Goal: Information Seeking & Learning: Learn about a topic

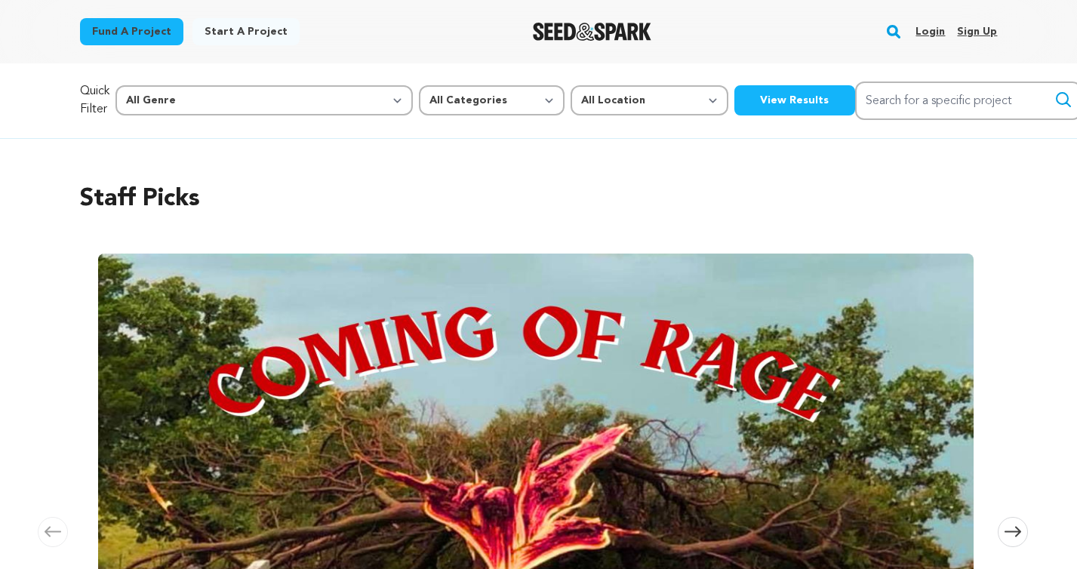
click at [930, 28] on link "Login" at bounding box center [930, 32] width 29 height 24
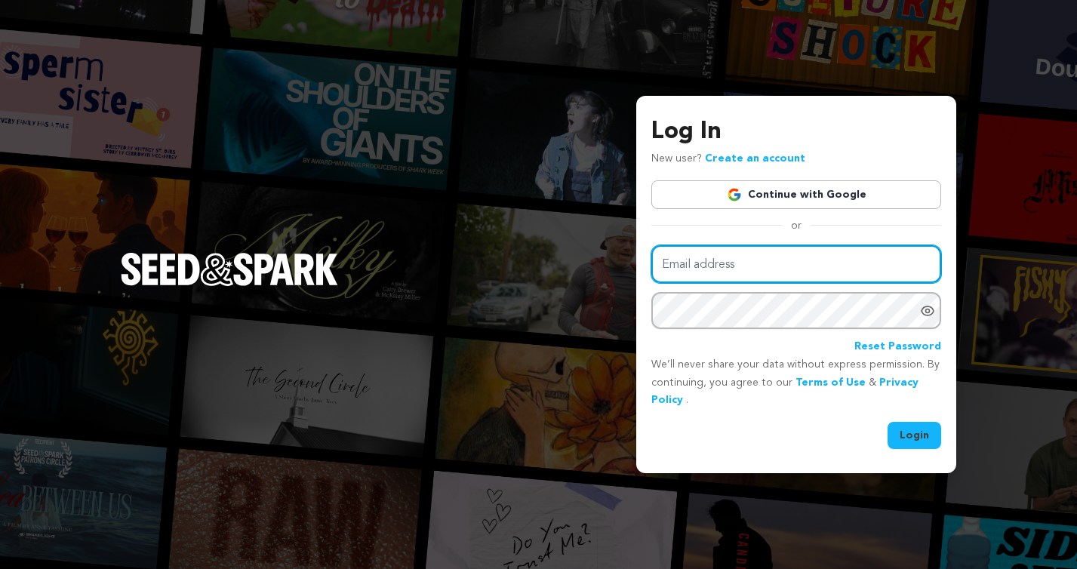
type input "mickeyg25@gmail.com"
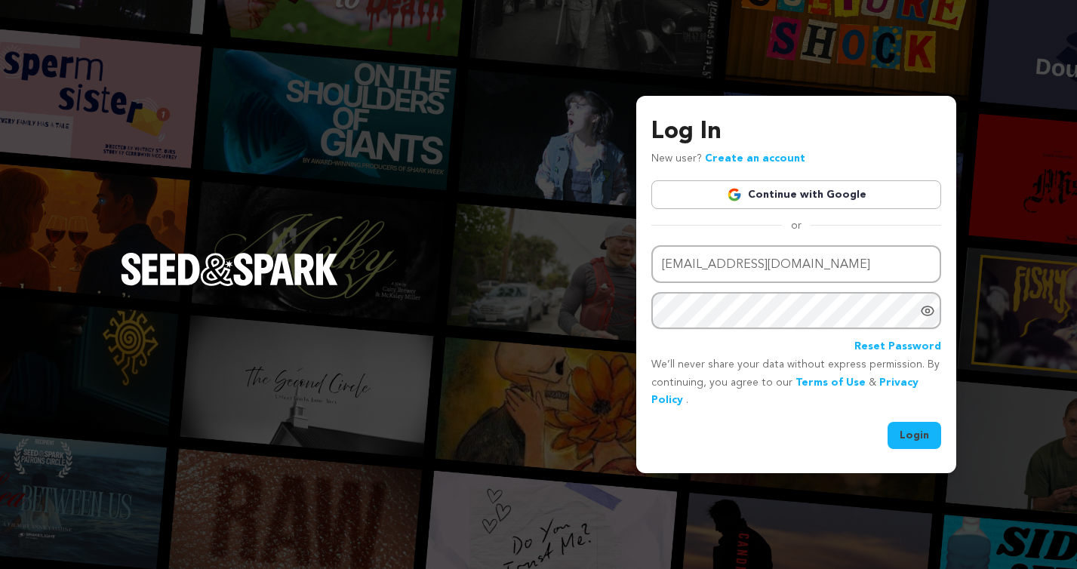
click at [917, 436] on button "Login" at bounding box center [915, 435] width 54 height 27
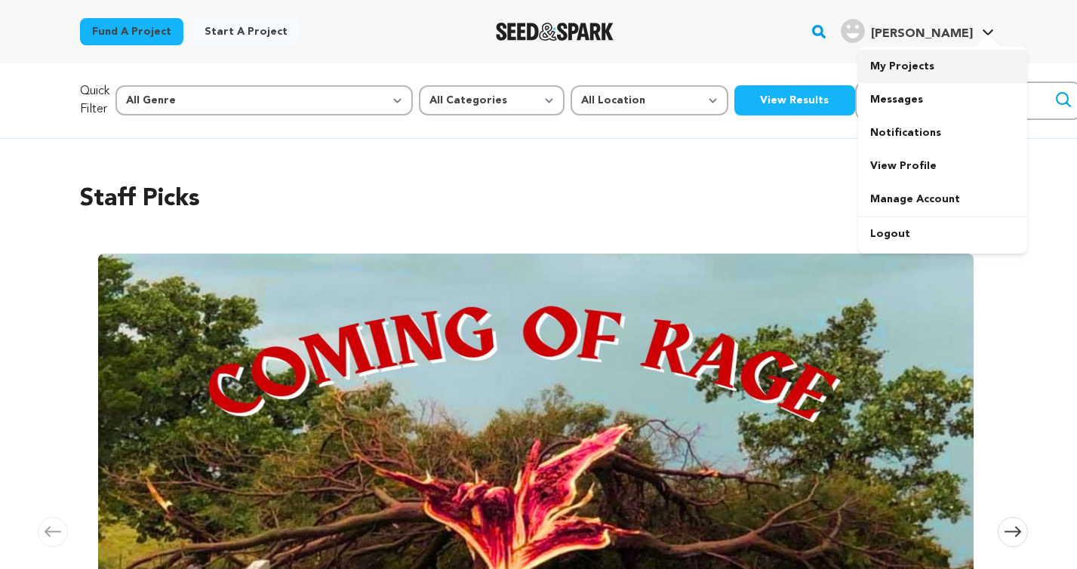
click at [917, 66] on link "My Projects" at bounding box center [942, 66] width 169 height 33
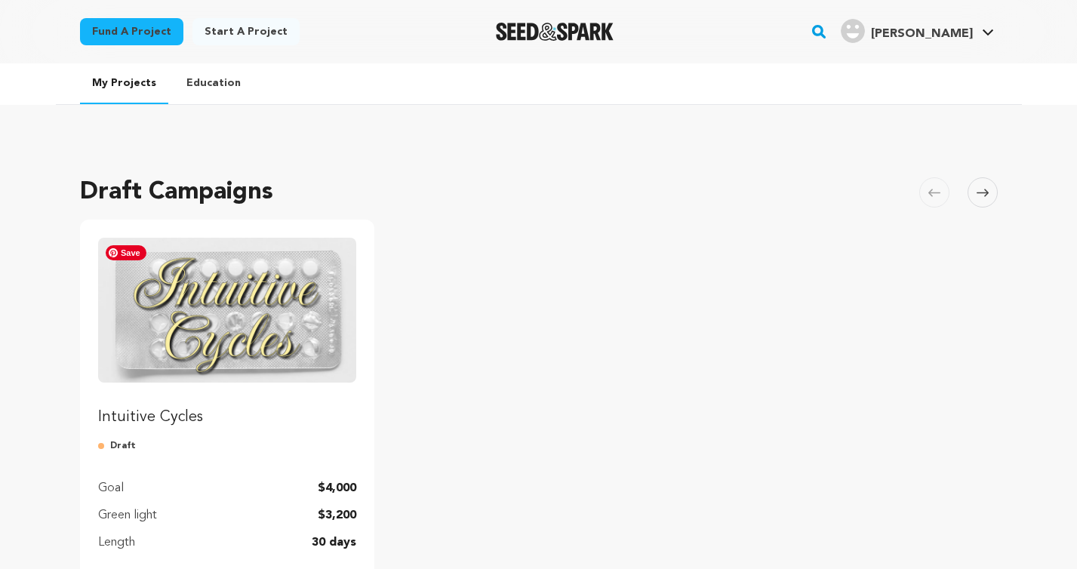
click at [223, 325] on img "Fund Intuitive Cycles" at bounding box center [227, 310] width 259 height 145
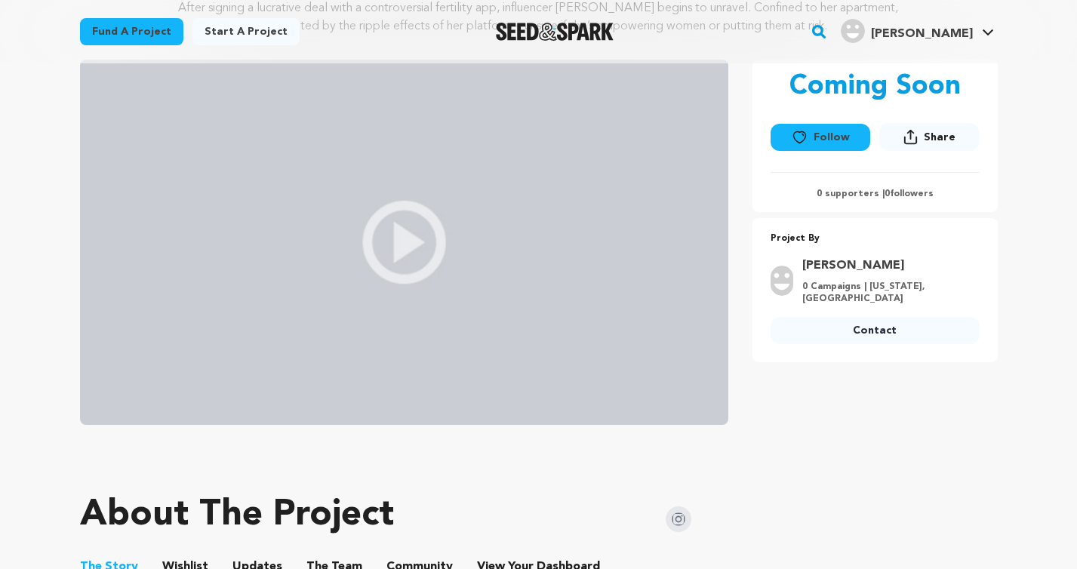
scroll to position [254, 0]
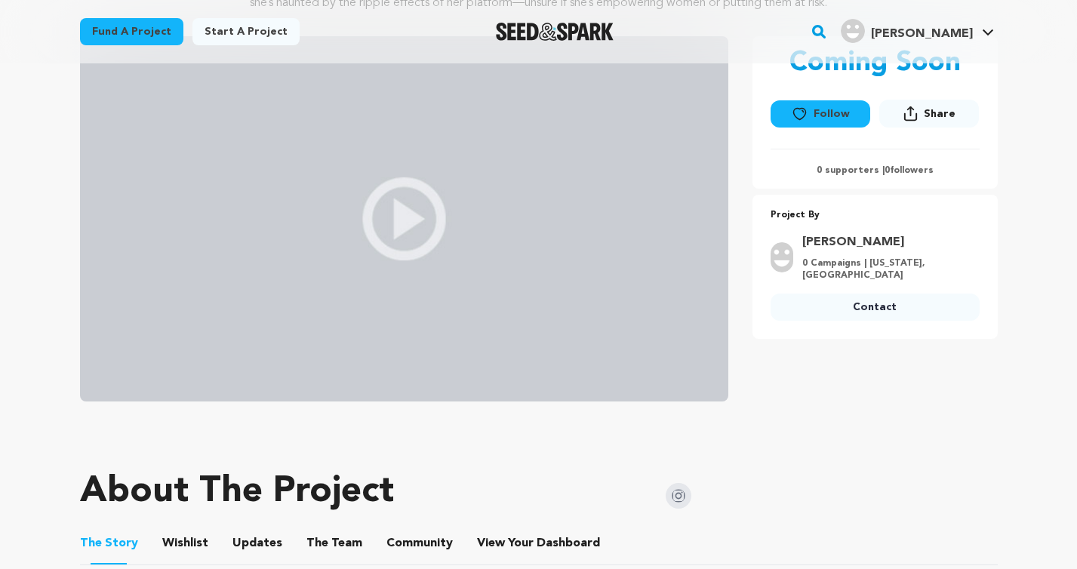
click at [413, 220] on img at bounding box center [404, 218] width 649 height 365
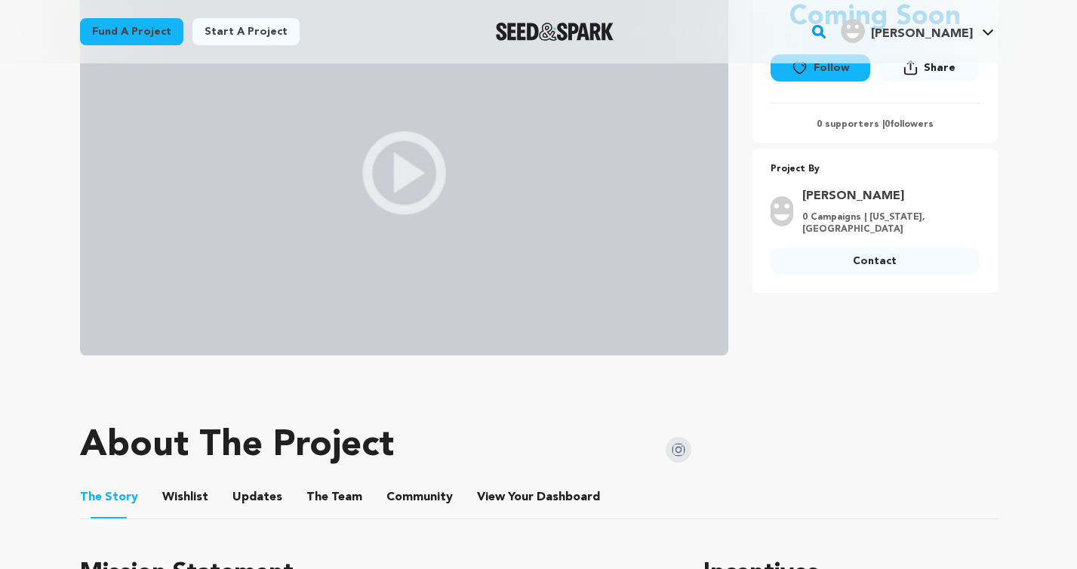
scroll to position [0, 0]
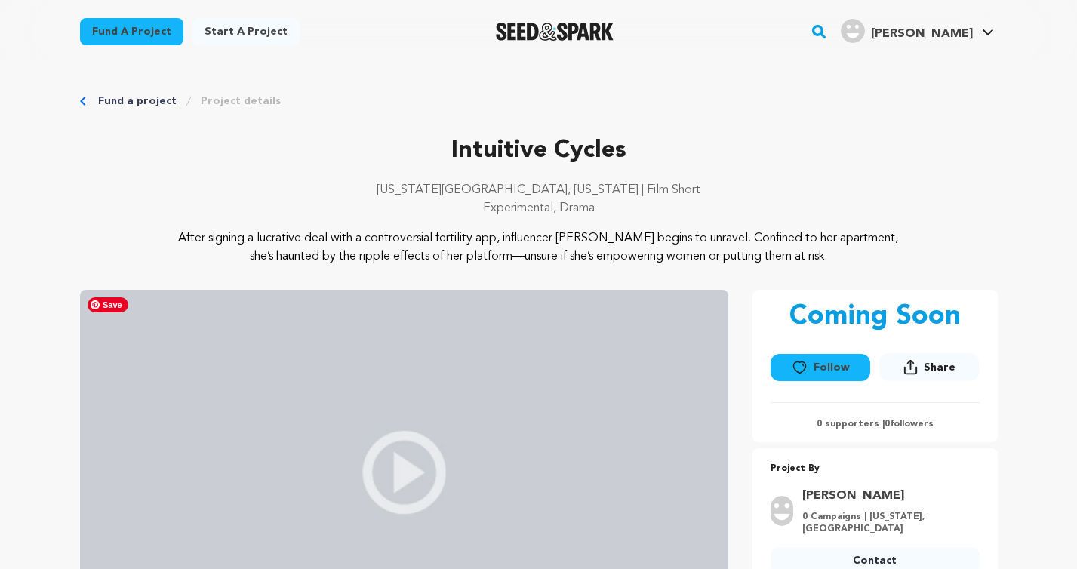
click at [373, 454] on img at bounding box center [404, 472] width 649 height 365
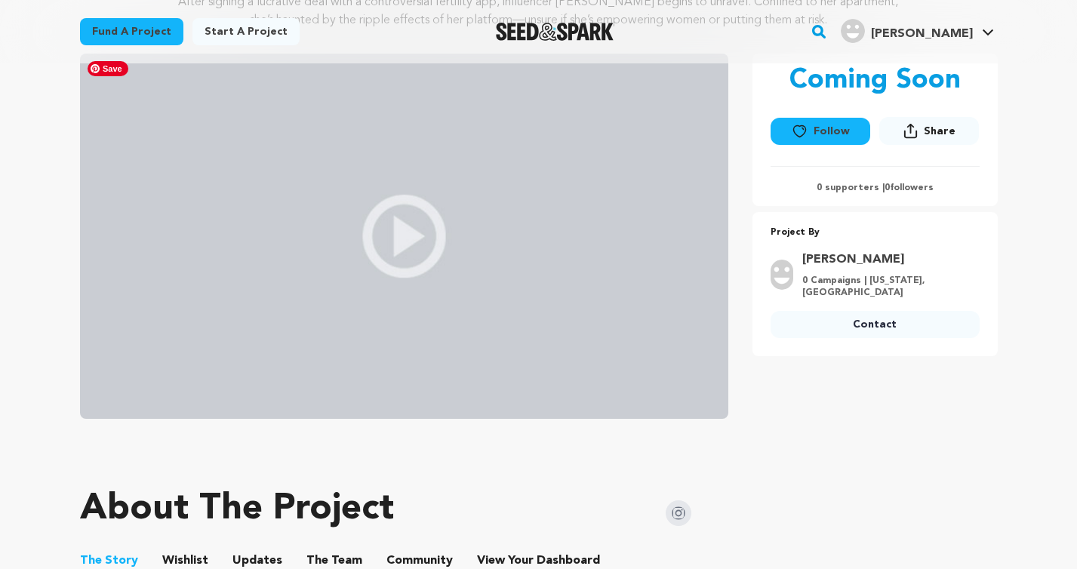
scroll to position [252, 0]
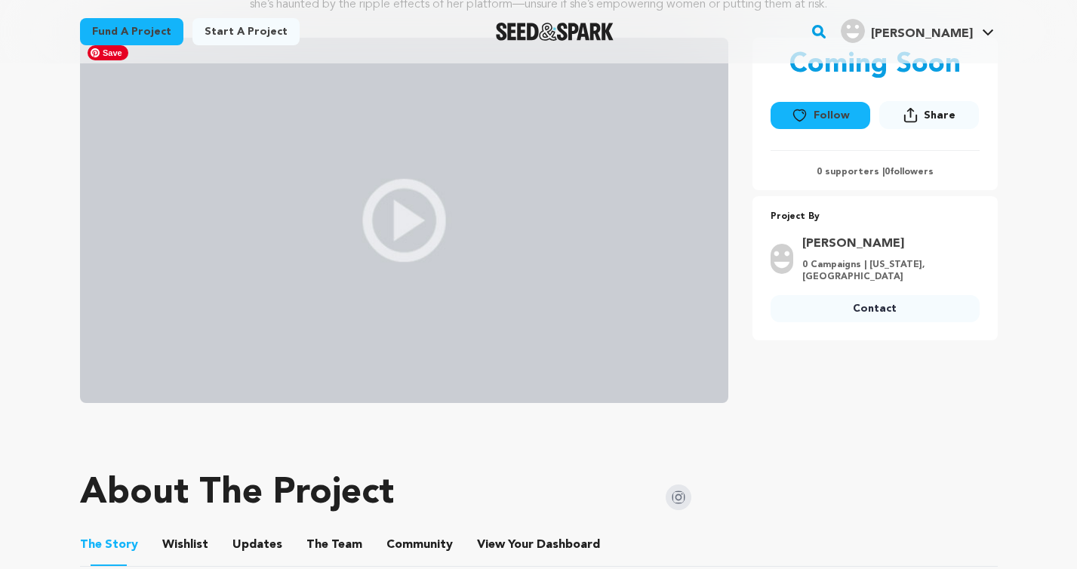
click at [395, 213] on img at bounding box center [404, 220] width 649 height 365
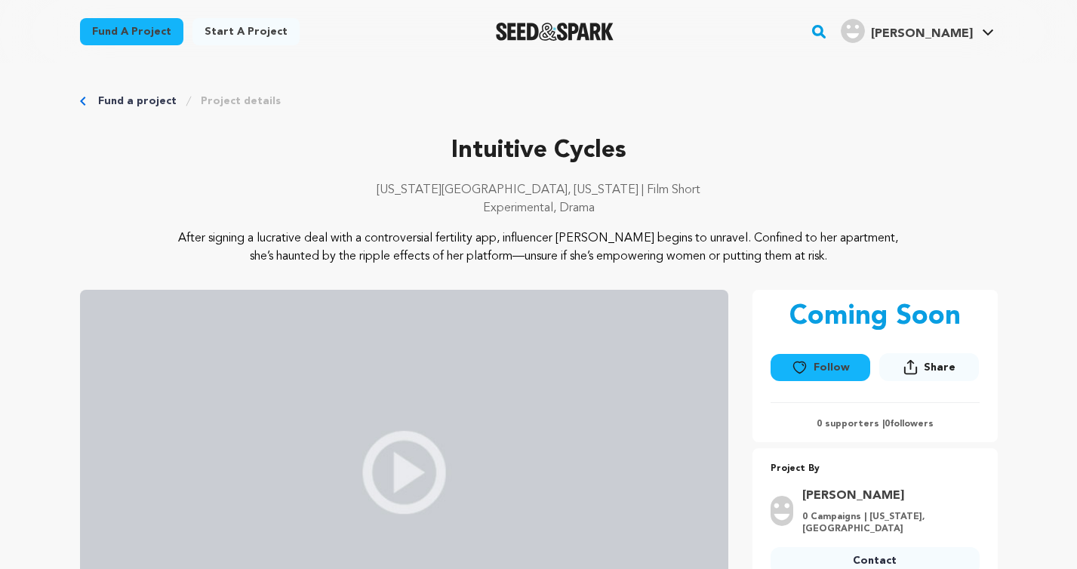
click at [134, 100] on link "Fund a project" at bounding box center [137, 101] width 79 height 15
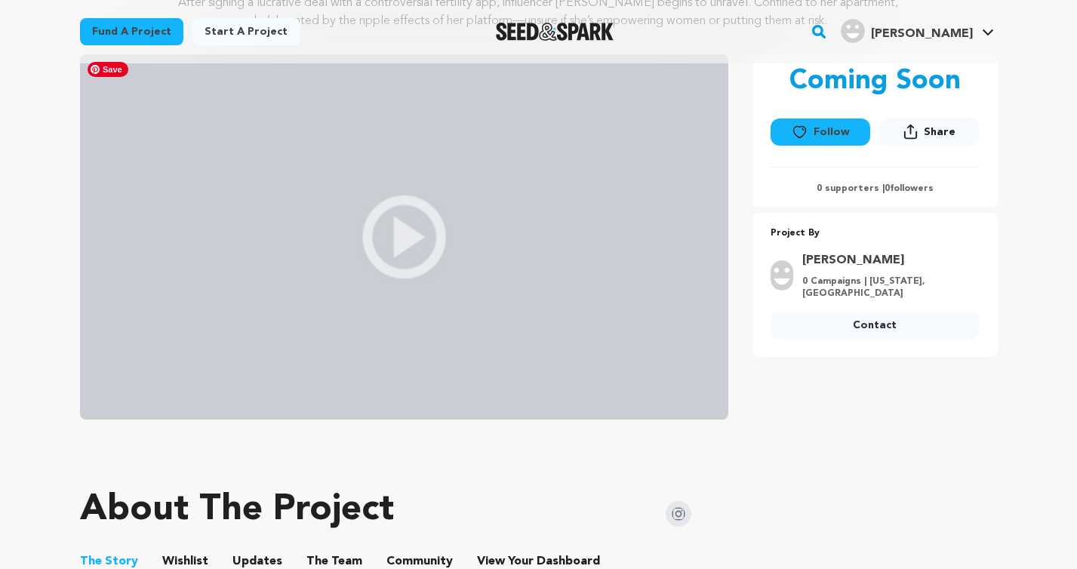
scroll to position [244, 0]
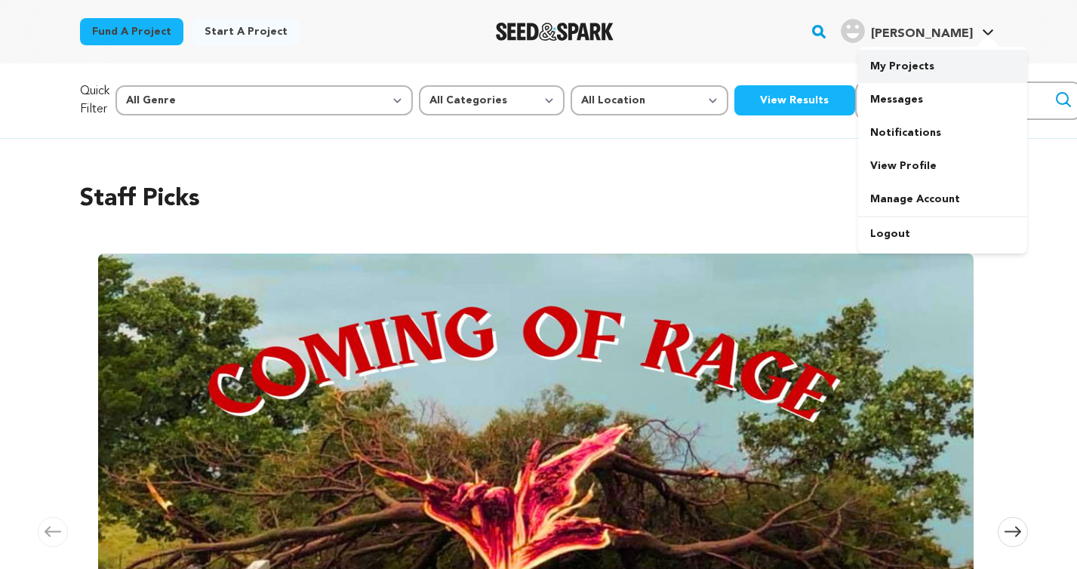
click at [921, 69] on link "My Projects" at bounding box center [942, 66] width 169 height 33
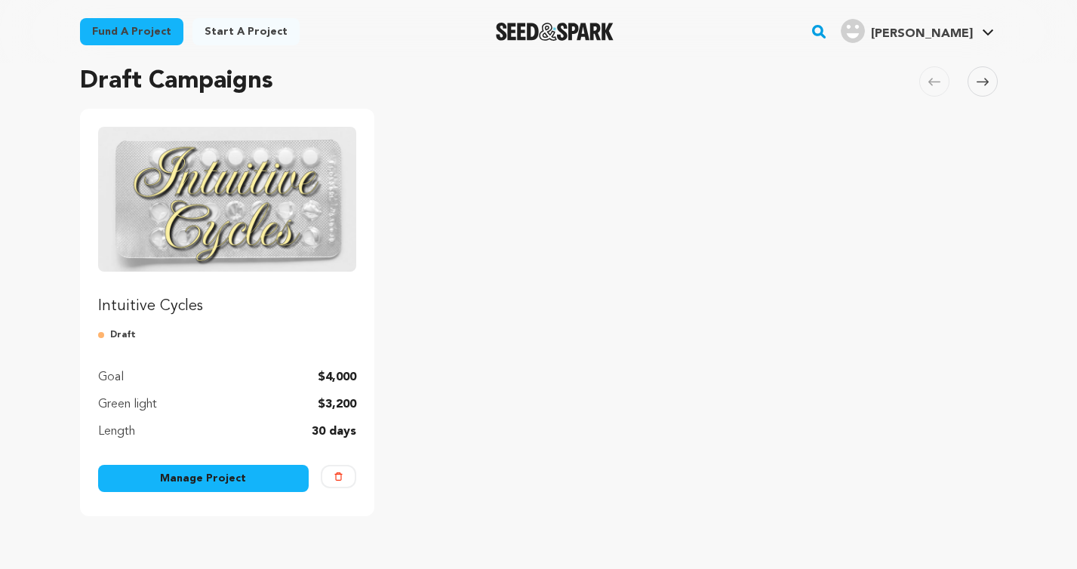
scroll to position [134, 0]
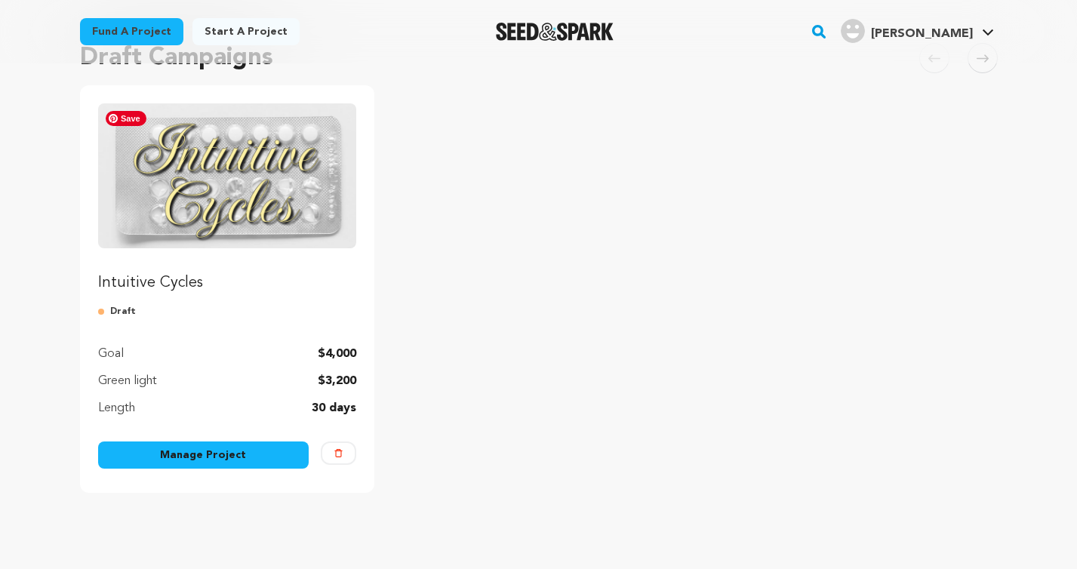
click at [268, 231] on img "Fund Intuitive Cycles" at bounding box center [227, 175] width 259 height 145
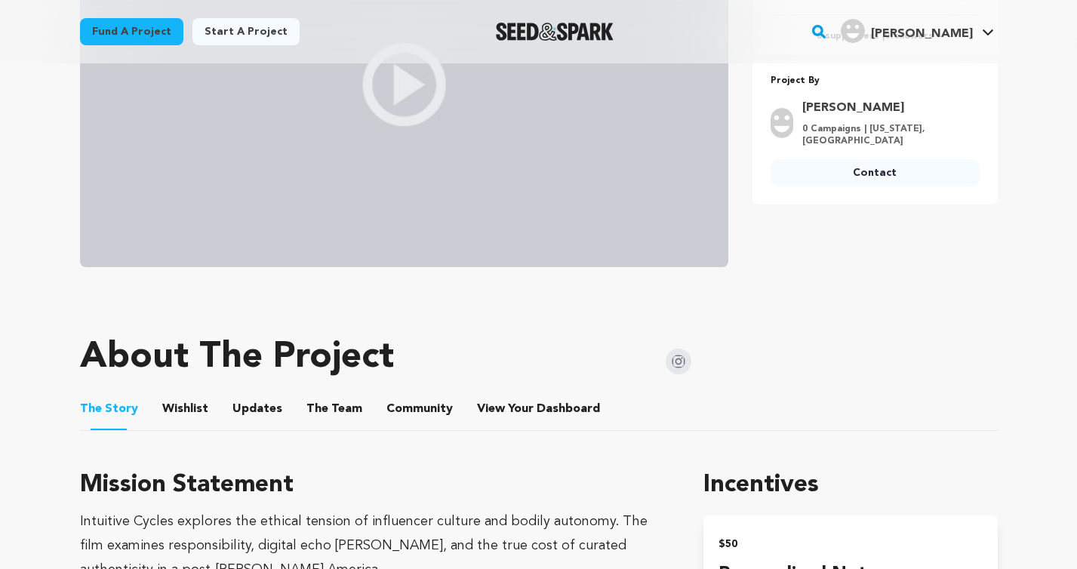
click at [190, 408] on button "Wishlist" at bounding box center [185, 412] width 36 height 36
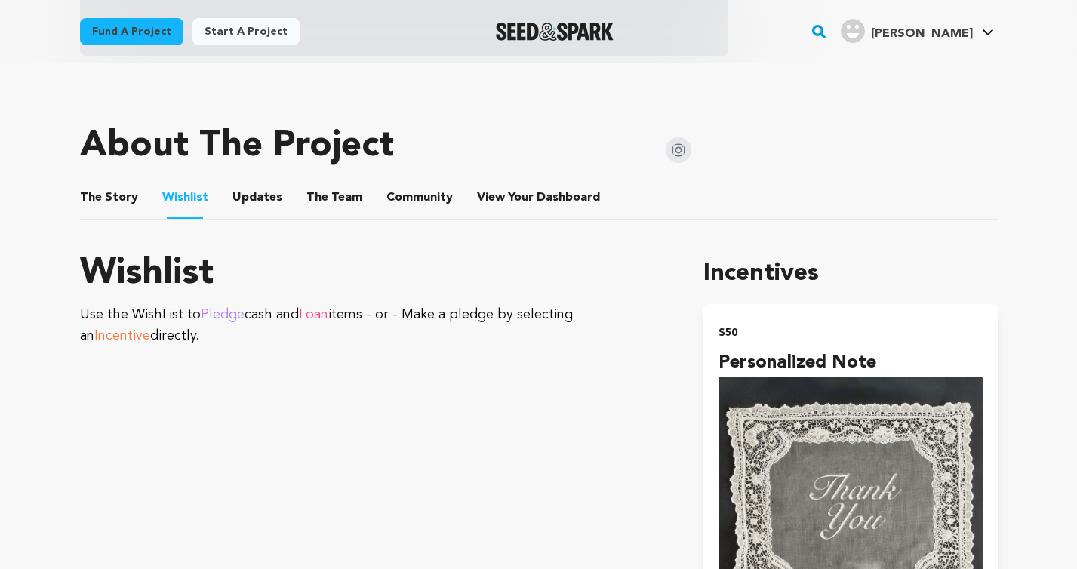
scroll to position [501, 0]
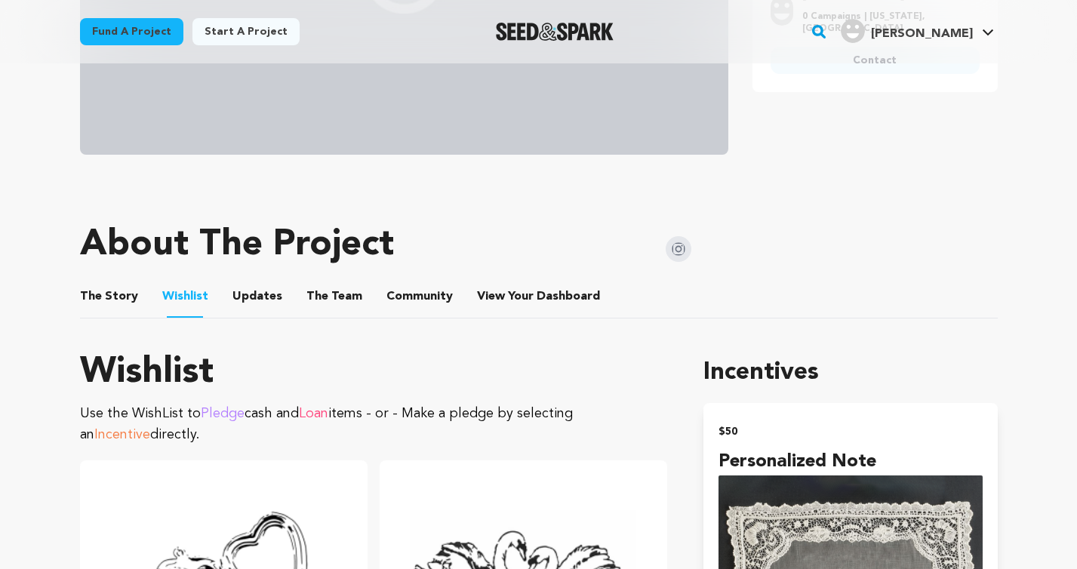
click at [250, 297] on button "Updates" at bounding box center [257, 300] width 36 height 36
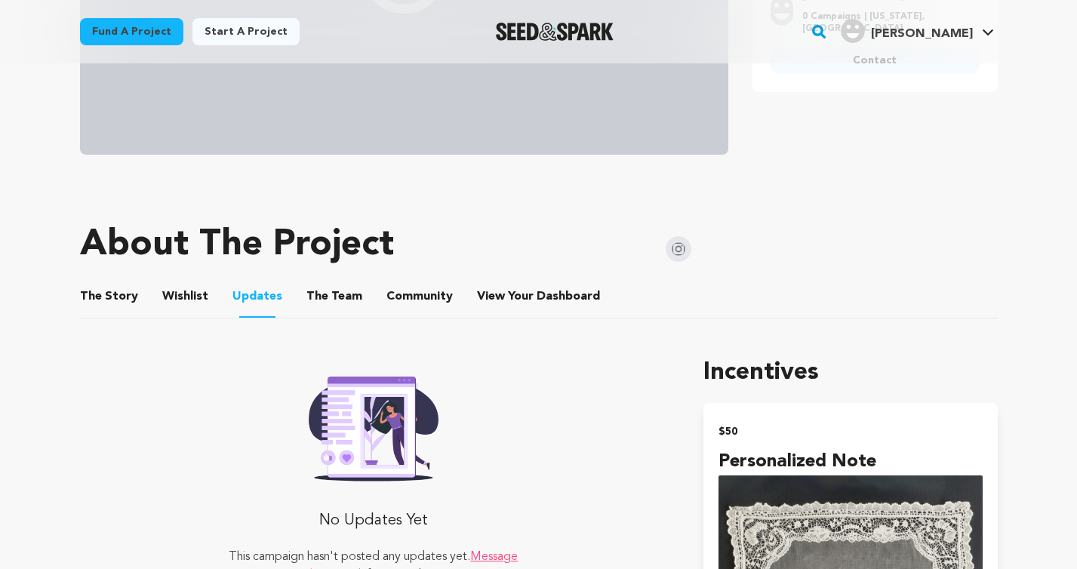
click at [338, 299] on button "The Team" at bounding box center [334, 300] width 36 height 36
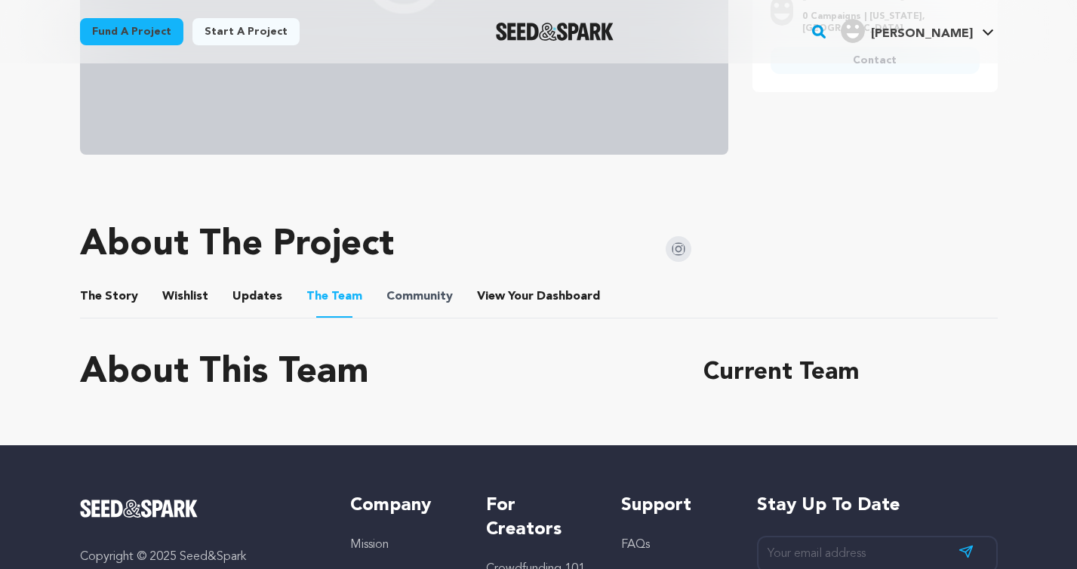
click at [429, 294] on span "Community" at bounding box center [420, 297] width 66 height 18
click at [537, 294] on span "Dashboard" at bounding box center [568, 297] width 63 height 18
